Goal: Information Seeking & Learning: Learn about a topic

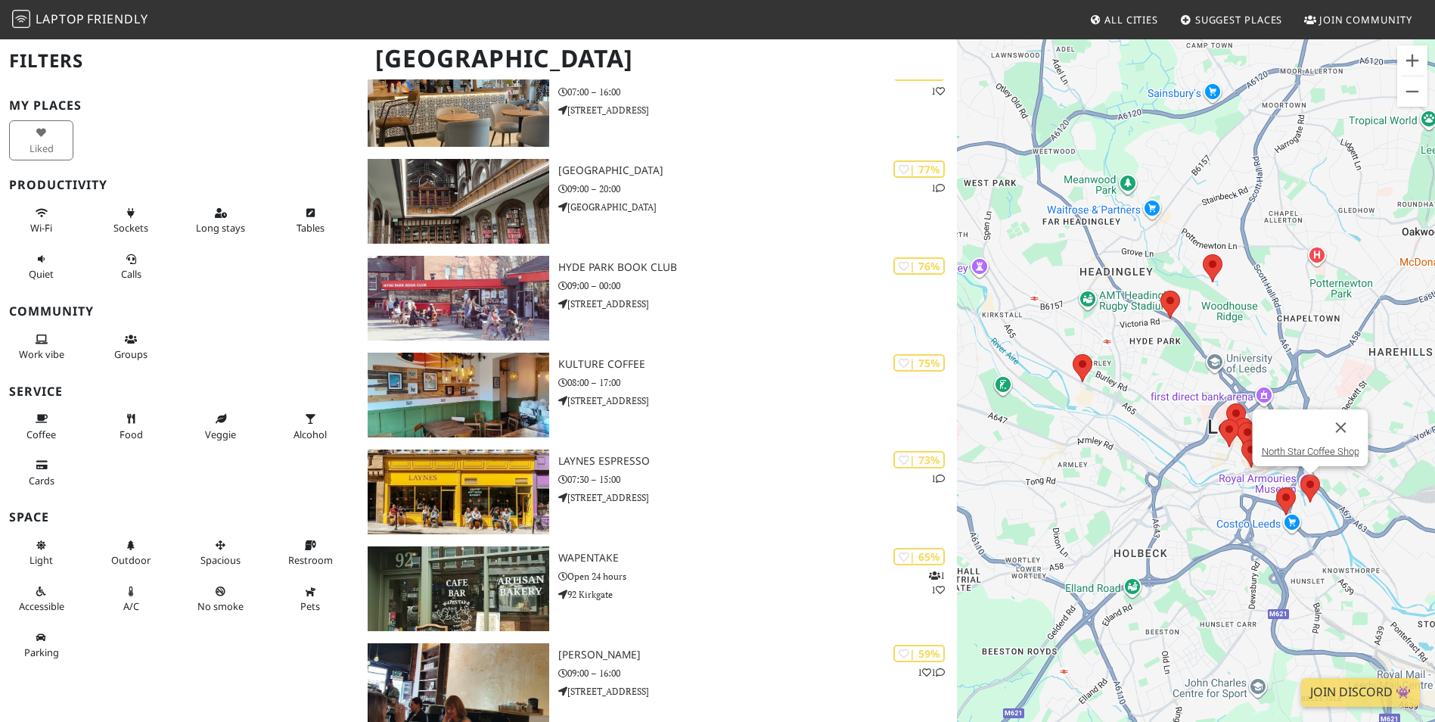
scroll to position [287, 0]
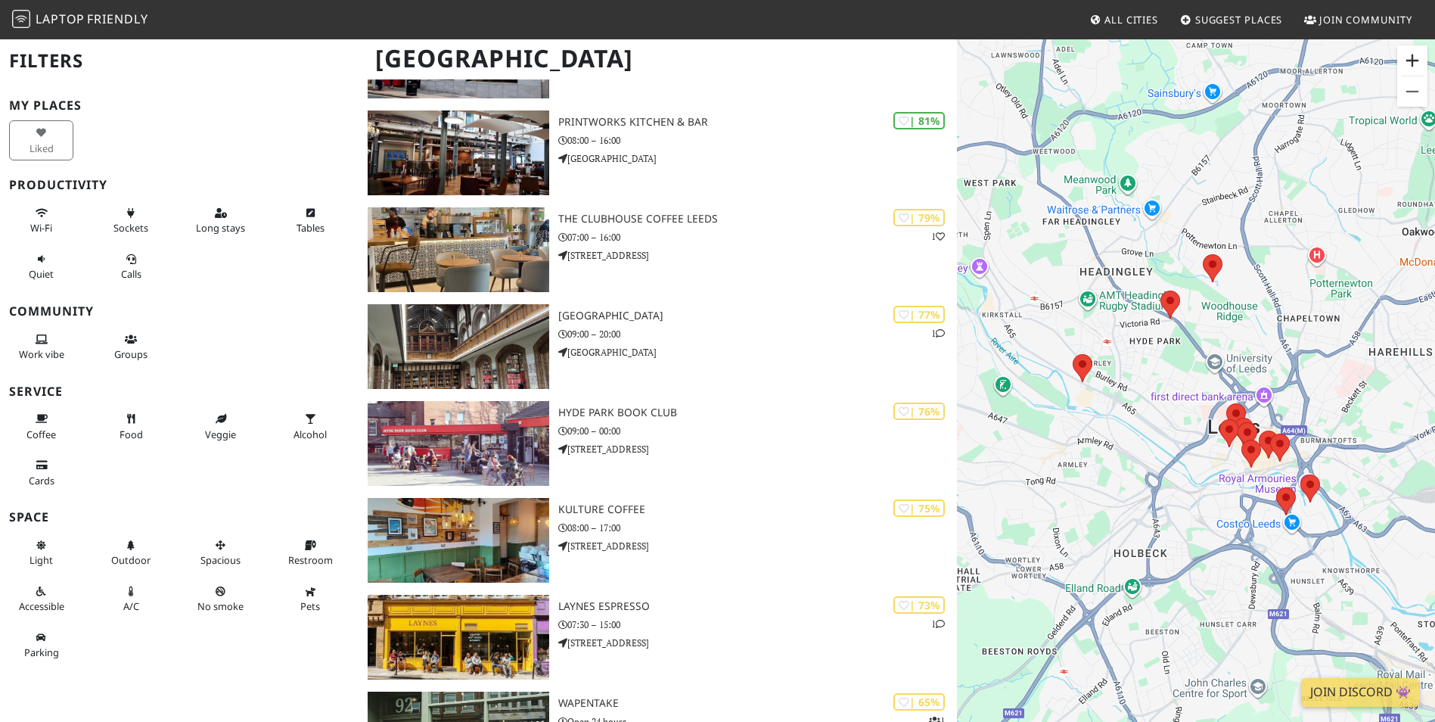
click at [1407, 66] on button "Zoom in" at bounding box center [1413, 60] width 30 height 30
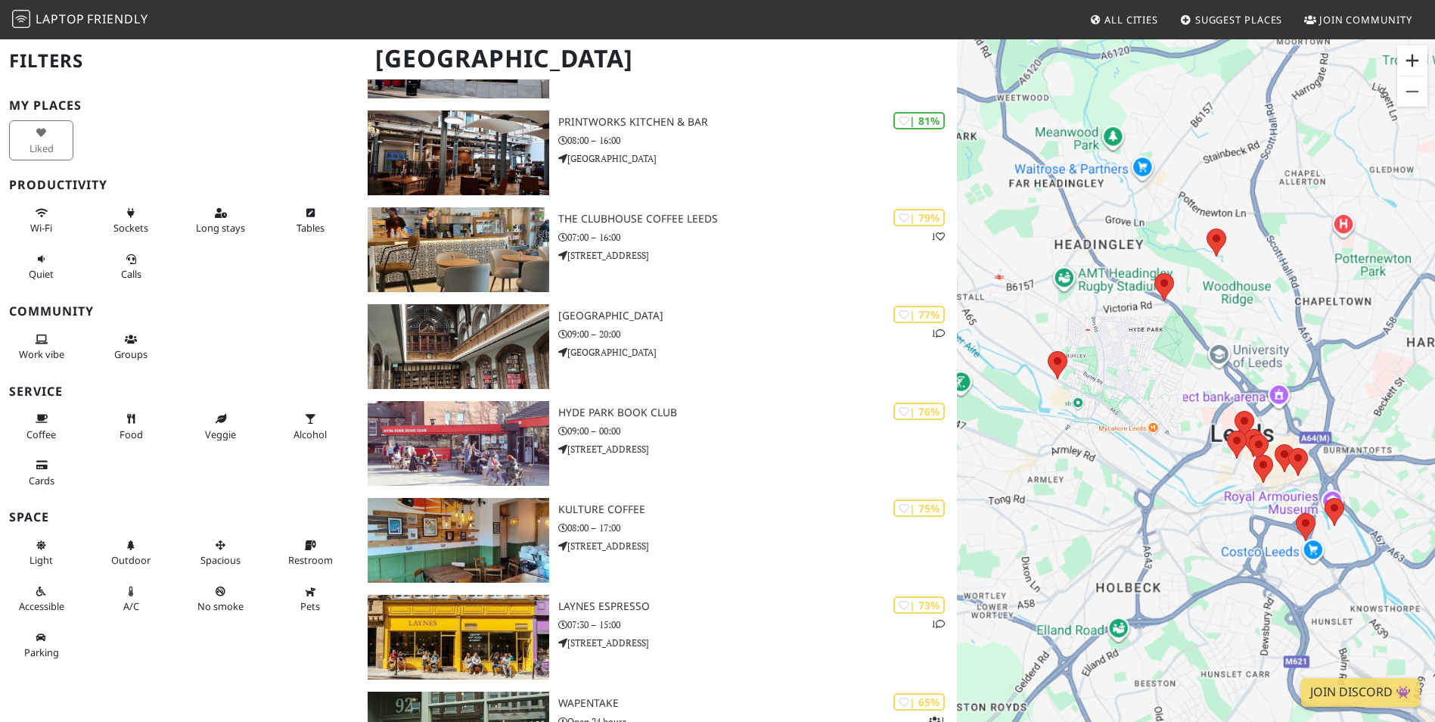
click at [1407, 66] on button "Zoom in" at bounding box center [1413, 60] width 30 height 30
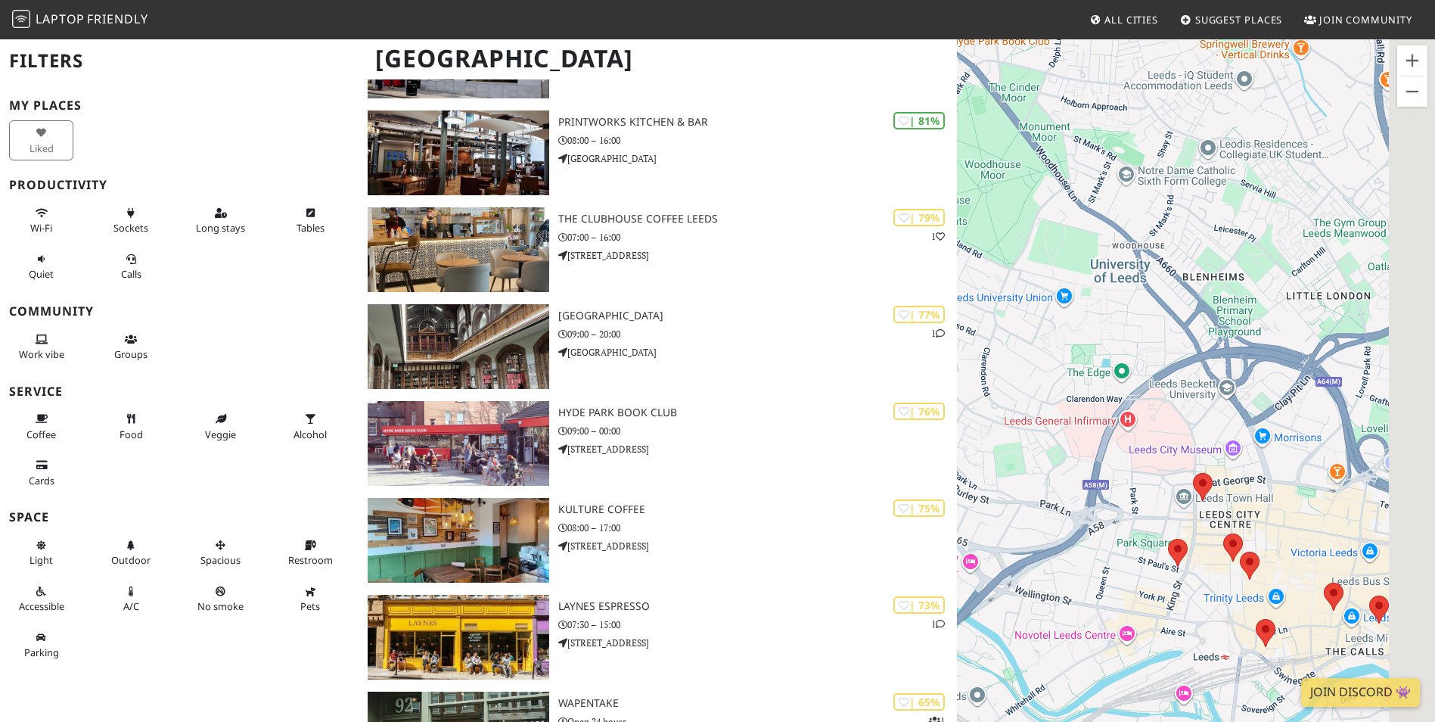
drag, startPoint x: 1293, startPoint y: 459, endPoint x: 1127, endPoint y: 421, distance: 170.9
click at [1126, 423] on div "To navigate, press the arrow keys." at bounding box center [1196, 399] width 478 height 722
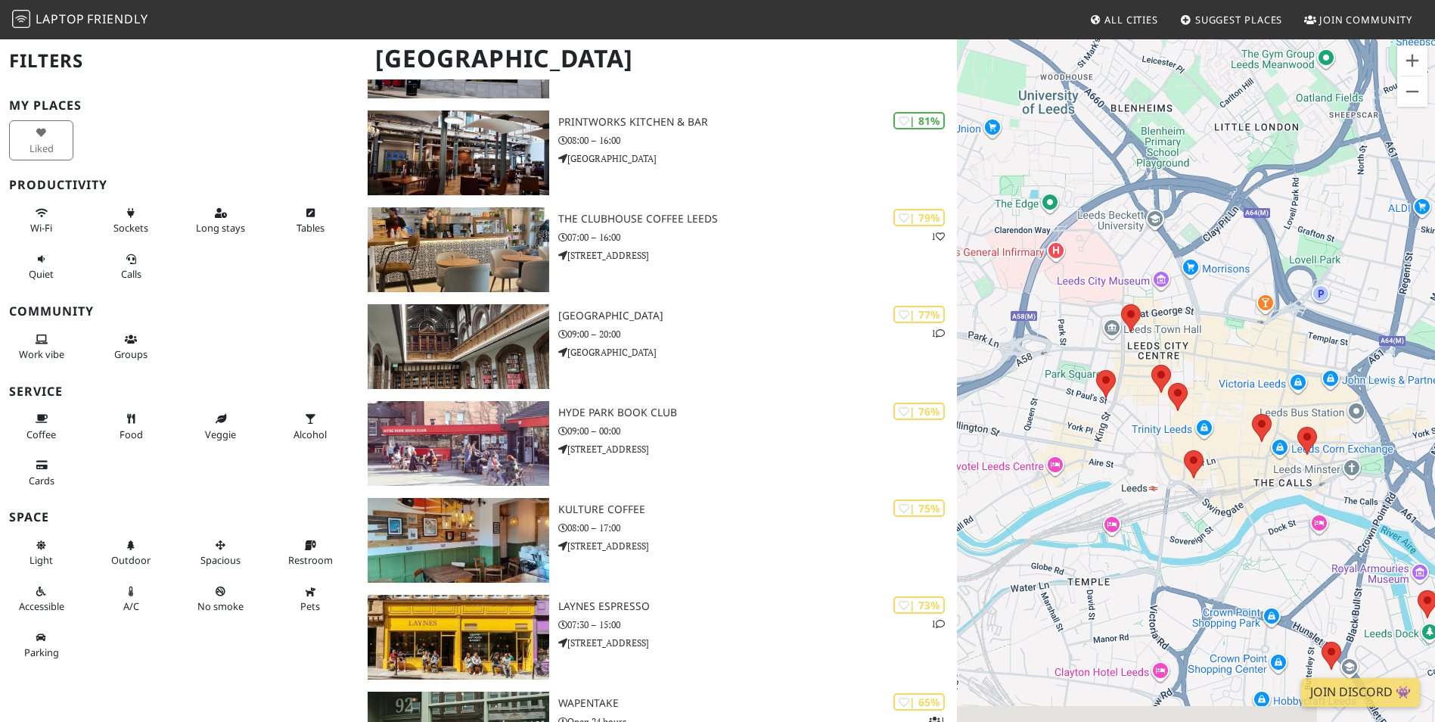
drag, startPoint x: 1279, startPoint y: 408, endPoint x: 1226, endPoint y: 257, distance: 160.3
click at [1226, 257] on div "To navigate, press the arrow keys." at bounding box center [1196, 399] width 478 height 722
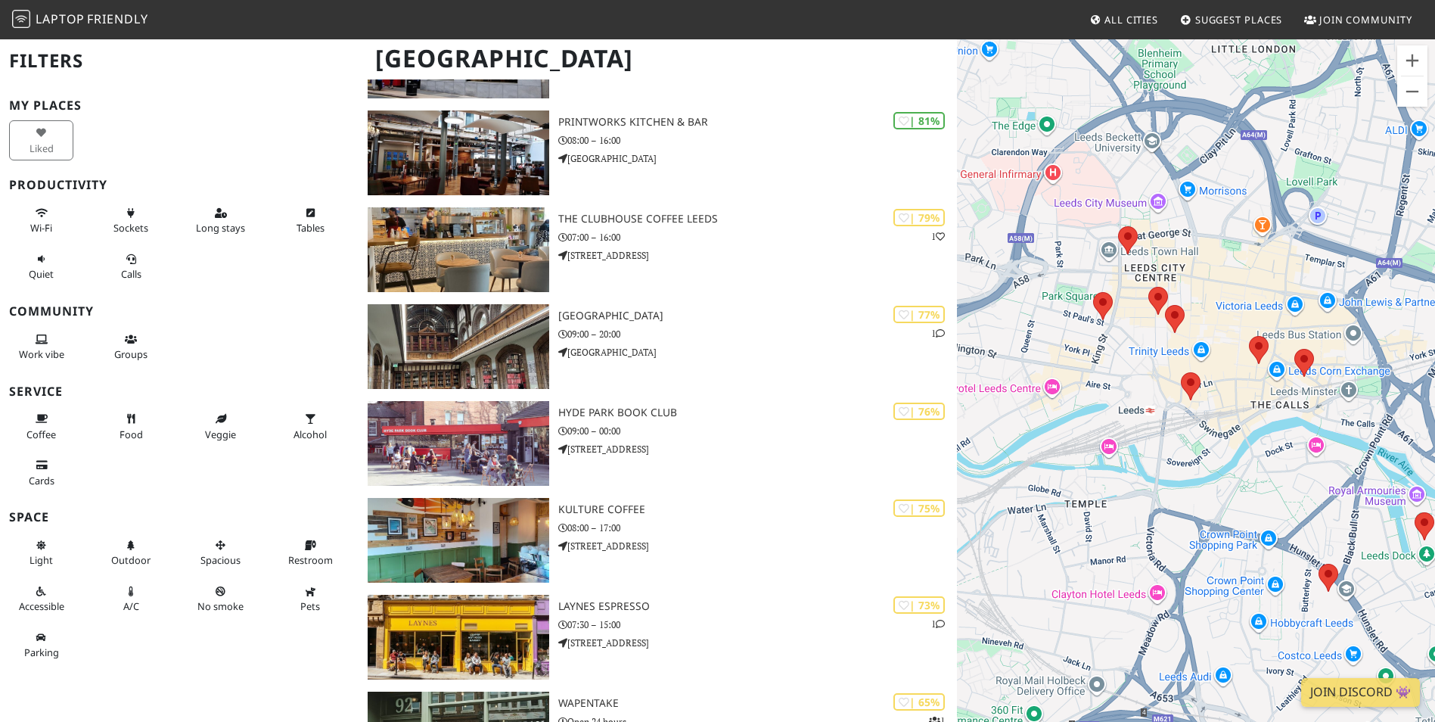
drag, startPoint x: 1220, startPoint y: 449, endPoint x: 1214, endPoint y: 397, distance: 52.5
click at [1214, 397] on div "To navigate, press the arrow keys." at bounding box center [1196, 399] width 478 height 722
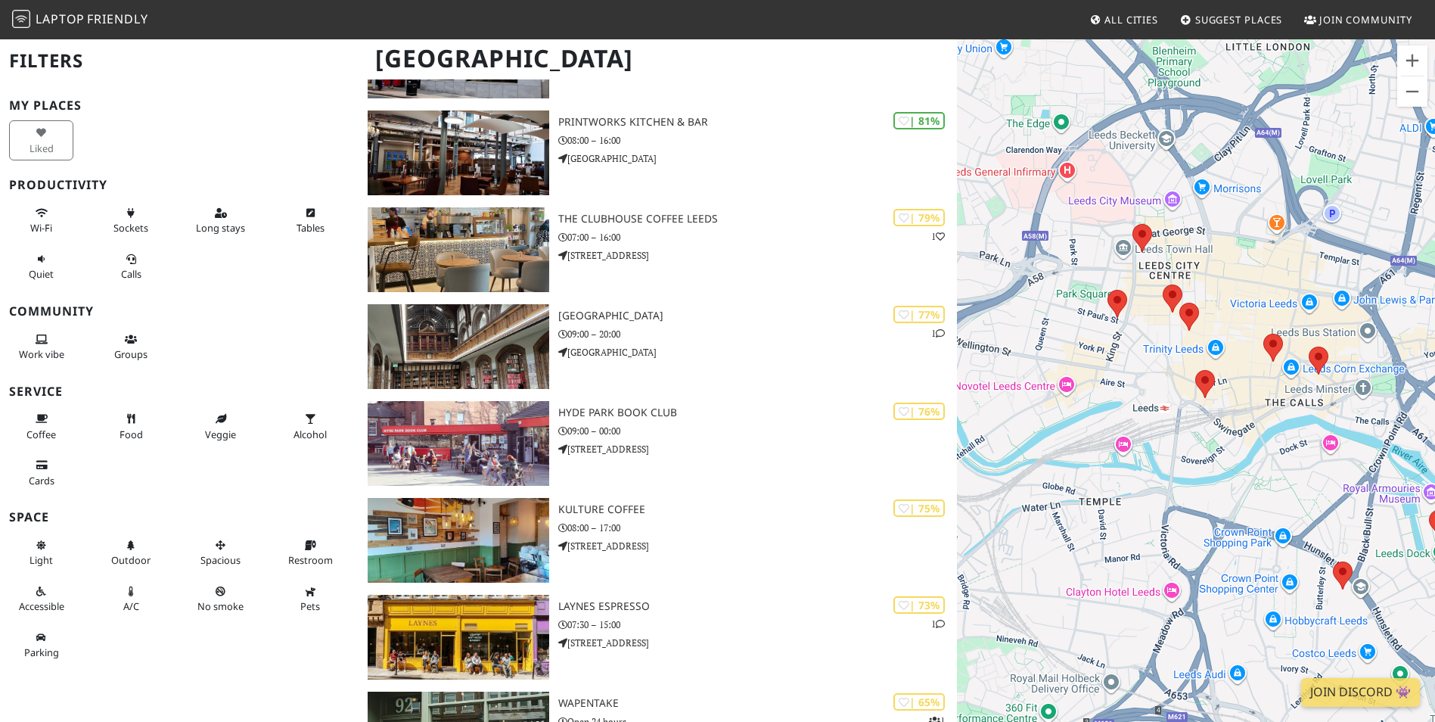
drag, startPoint x: 1209, startPoint y: 364, endPoint x: 1260, endPoint y: 334, distance: 58.7
click at [1252, 354] on div "To navigate, press the arrow keys." at bounding box center [1196, 399] width 478 height 722
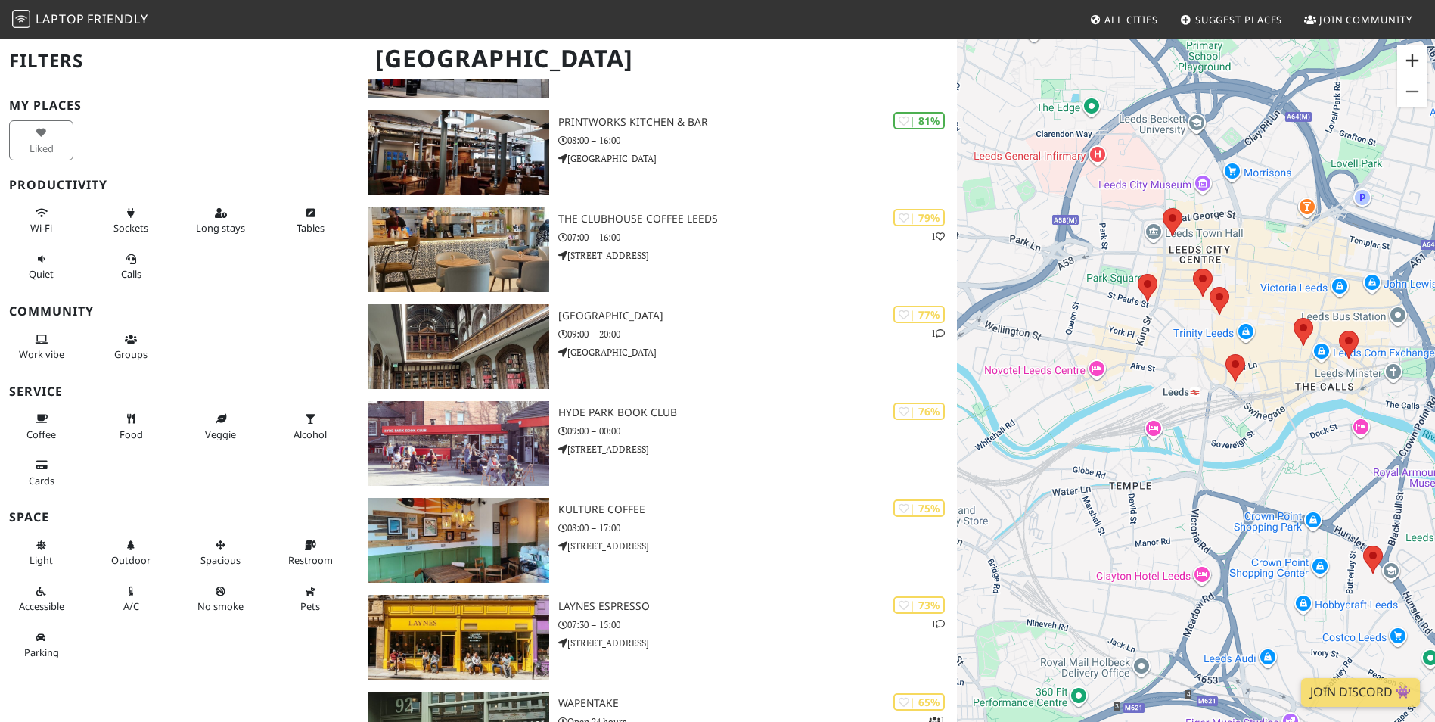
click at [1404, 61] on button "Zoom in" at bounding box center [1413, 60] width 30 height 30
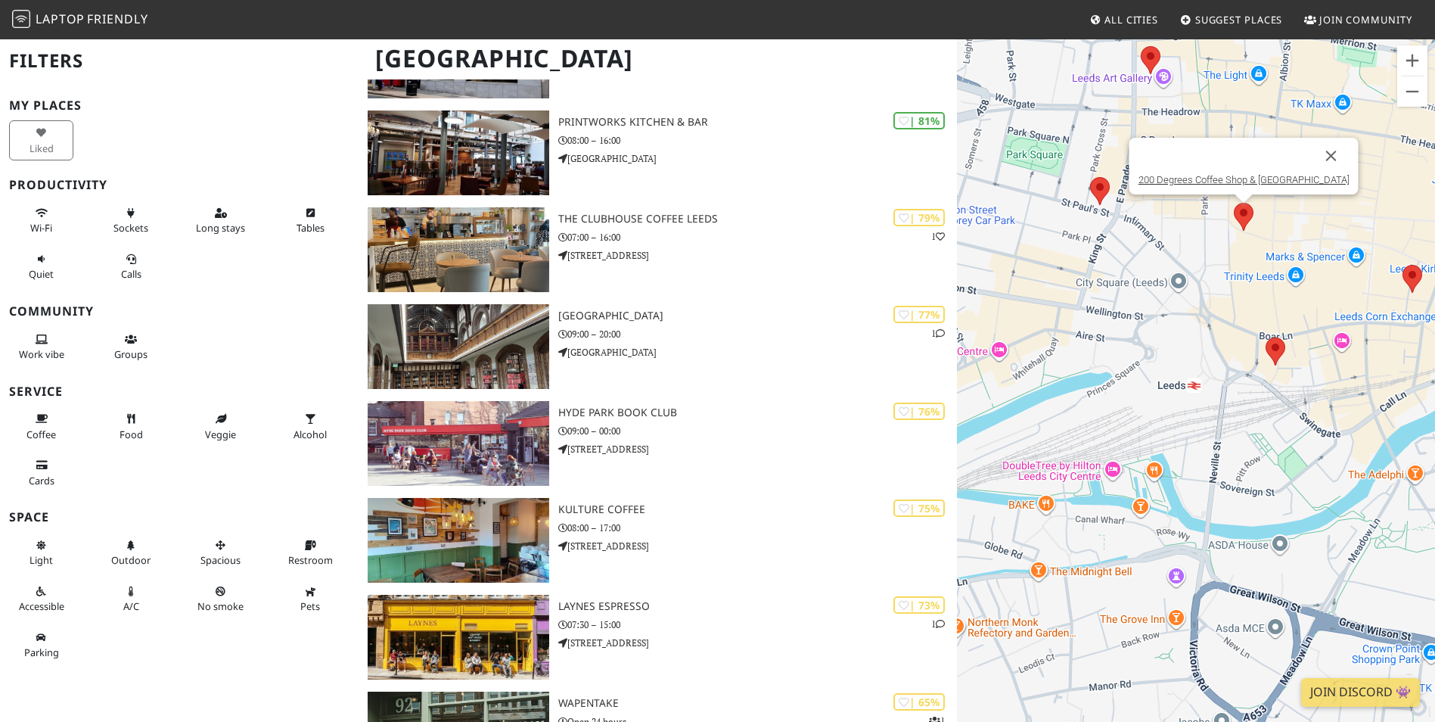
click at [1246, 206] on img at bounding box center [1244, 217] width 20 height 28
click at [1219, 177] on link "200 Degrees Coffee Shop & [GEOGRAPHIC_DATA]" at bounding box center [1243, 179] width 211 height 11
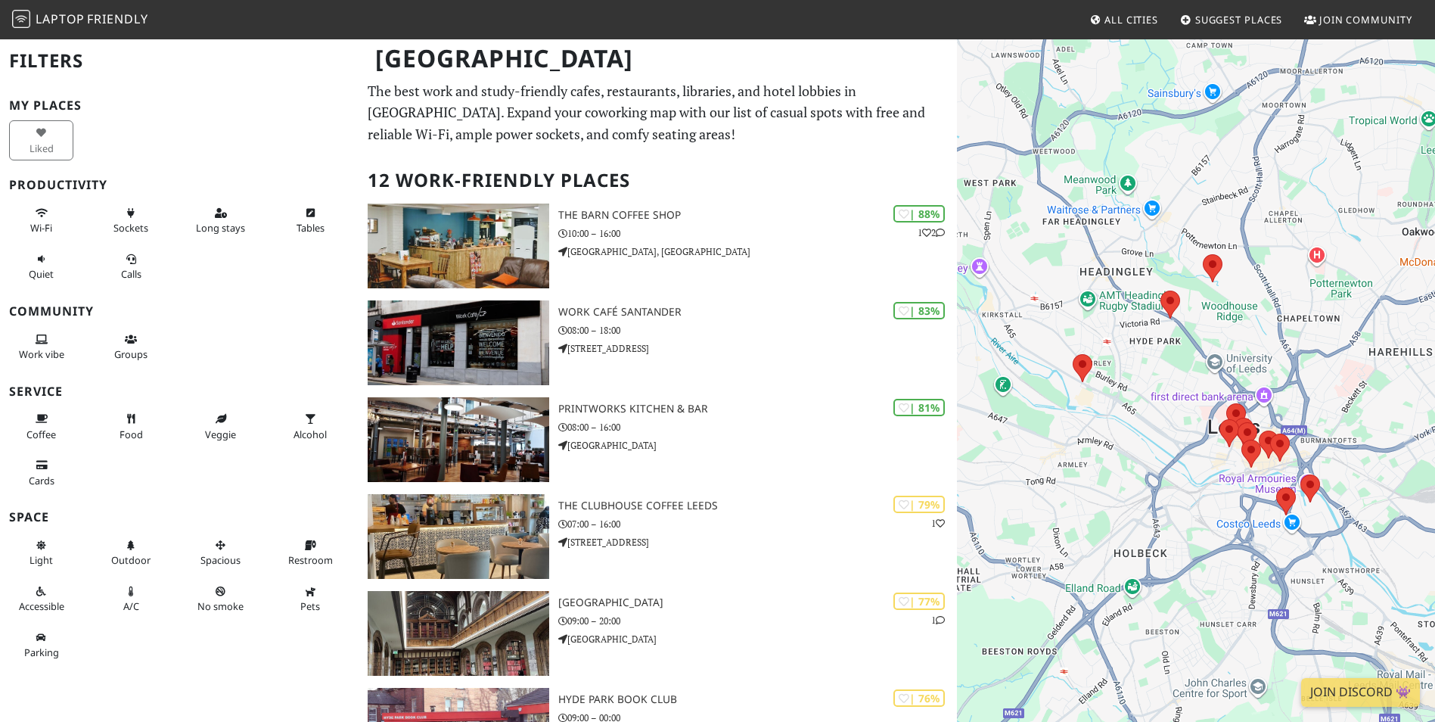
scroll to position [287, 0]
